Goal: Entertainment & Leisure: Consume media (video, audio)

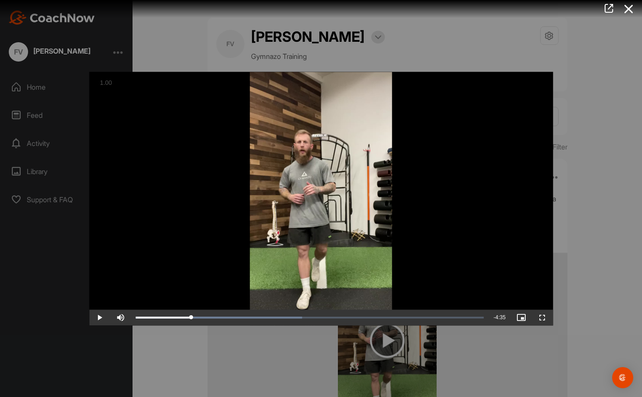
scroll to position [132, 0]
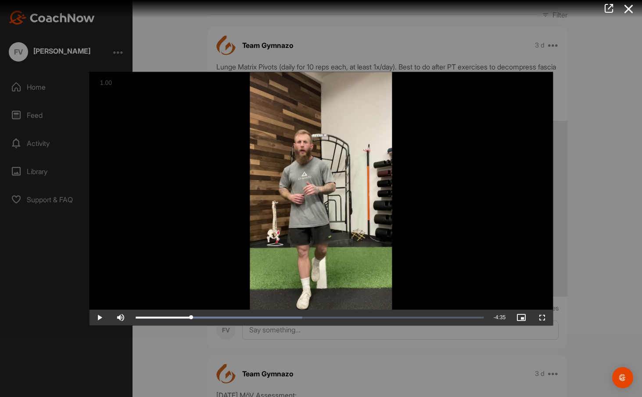
click at [167, 141] on video "Video Player" at bounding box center [321, 198] width 464 height 253
click at [292, 317] on div "Loaded : 47.84% 2:27 0:53" at bounding box center [310, 317] width 349 height 3
click at [319, 316] on div "Loaded : 53.49% 2:51 2:51" at bounding box center [310, 317] width 349 height 3
click at [344, 317] on div "Loaded : 61.09% 3:15 2:52" at bounding box center [310, 317] width 349 height 3
click at [324, 318] on div "Loaded : 61.18% 2:56 2:56" at bounding box center [310, 317] width 349 height 3
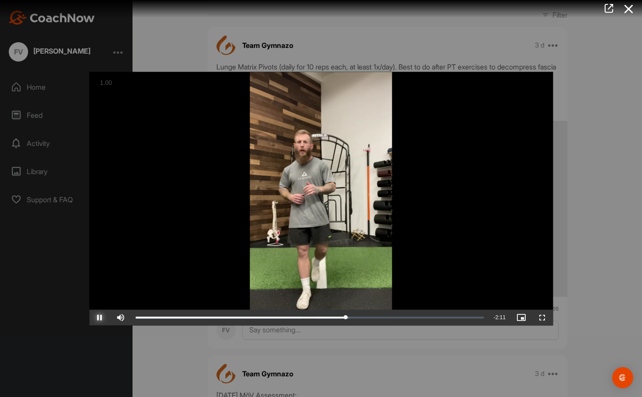
click at [101, 317] on span "Video Player" at bounding box center [99, 317] width 21 height 0
click at [177, 170] on video "Video Player" at bounding box center [321, 198] width 464 height 253
click at [99, 317] on span "Video Player" at bounding box center [99, 317] width 21 height 0
click at [102, 317] on span "Video Player" at bounding box center [99, 317] width 21 height 0
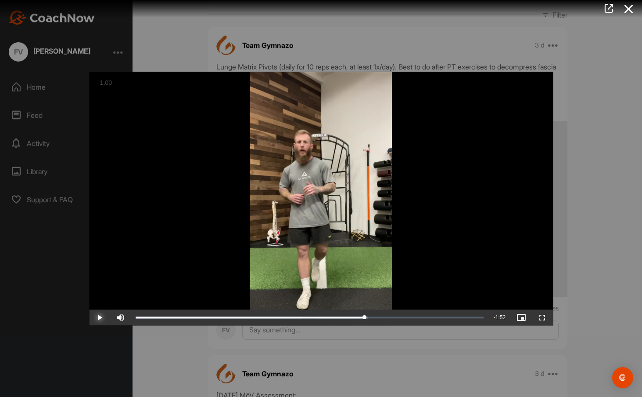
click at [102, 317] on span "Video Player" at bounding box center [99, 317] width 21 height 0
click at [101, 317] on span "Video Player" at bounding box center [99, 317] width 21 height 0
click at [374, 316] on div "Loaded : 71.16% 3:43 3:48" at bounding box center [310, 317] width 349 height 3
click at [100, 317] on span "Video Player" at bounding box center [99, 317] width 21 height 0
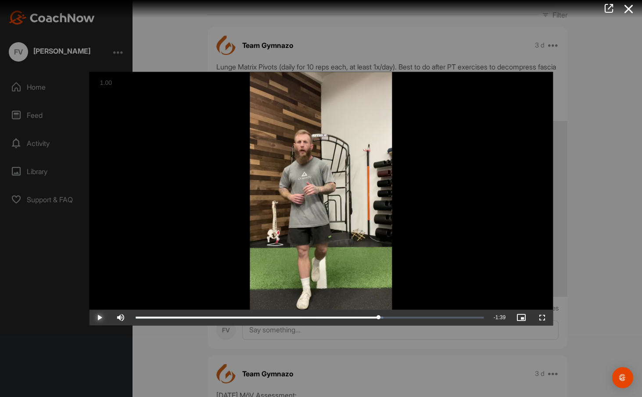
click at [99, 317] on span "Video Player" at bounding box center [99, 317] width 21 height 0
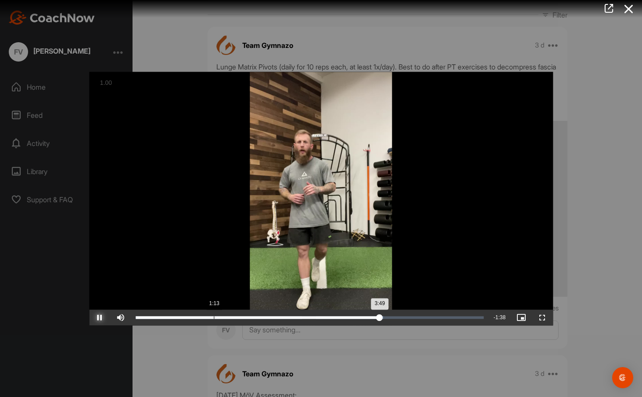
click at [214, 321] on div "Loaded : 71.16% 1:13 3:49" at bounding box center [309, 317] width 357 height 16
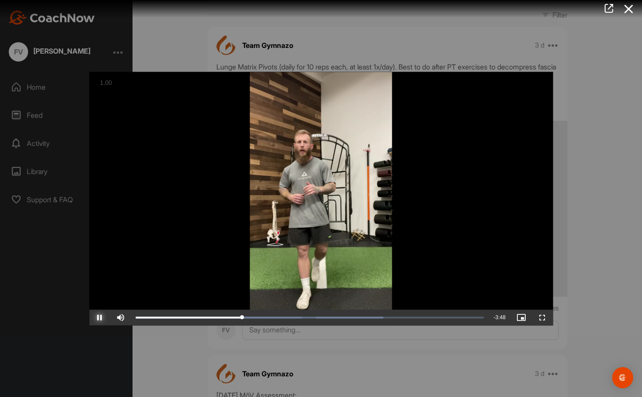
click at [100, 317] on span "Video Player" at bounding box center [99, 317] width 21 height 0
click at [99, 317] on span "Video Player" at bounding box center [99, 317] width 21 height 0
